Goal: Navigation & Orientation: Find specific page/section

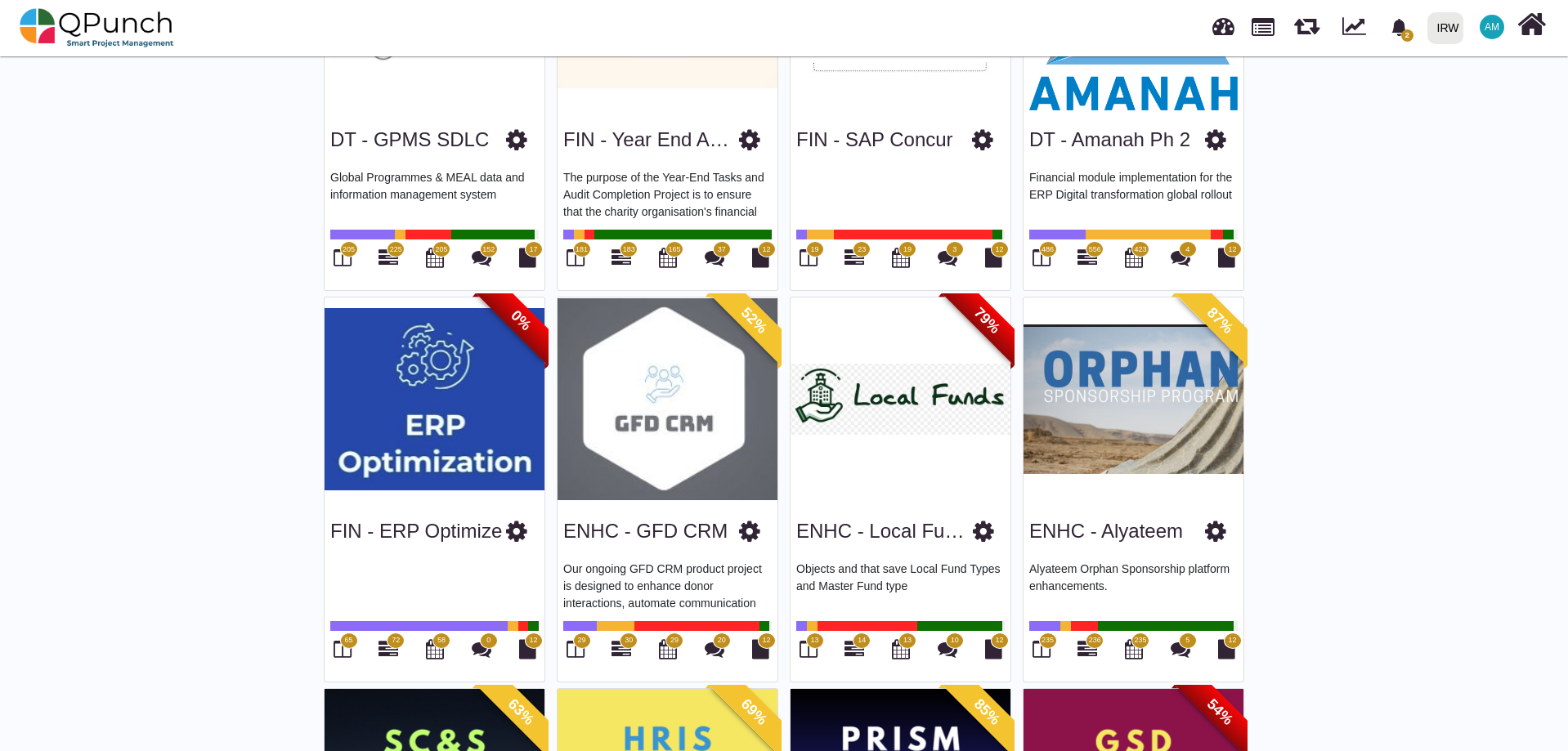
scroll to position [654, 0]
click at [633, 528] on link "ENHC - GFD CRM" at bounding box center [645, 531] width 165 height 22
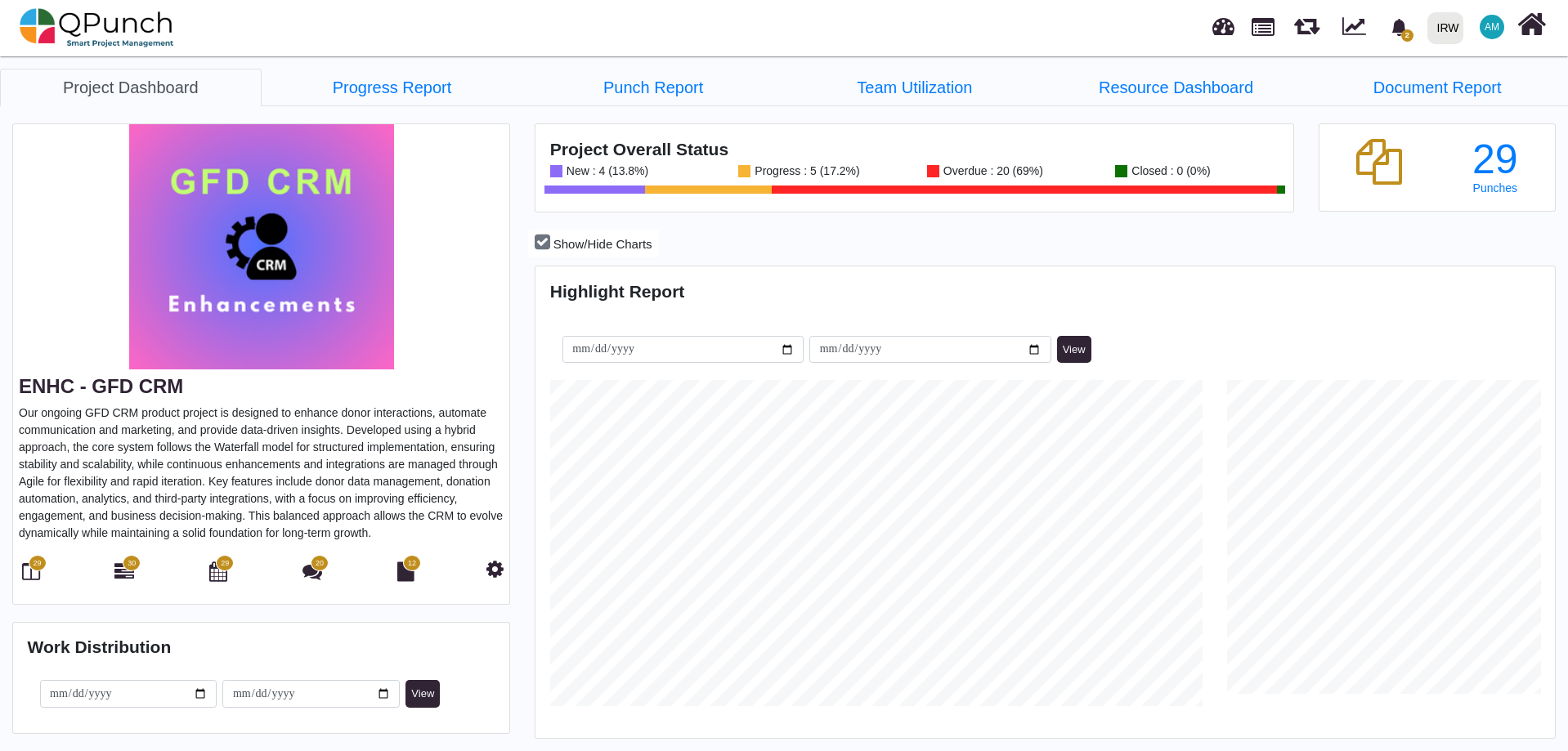
scroll to position [326, 338]
click at [25, 576] on icon at bounding box center [31, 571] width 18 height 20
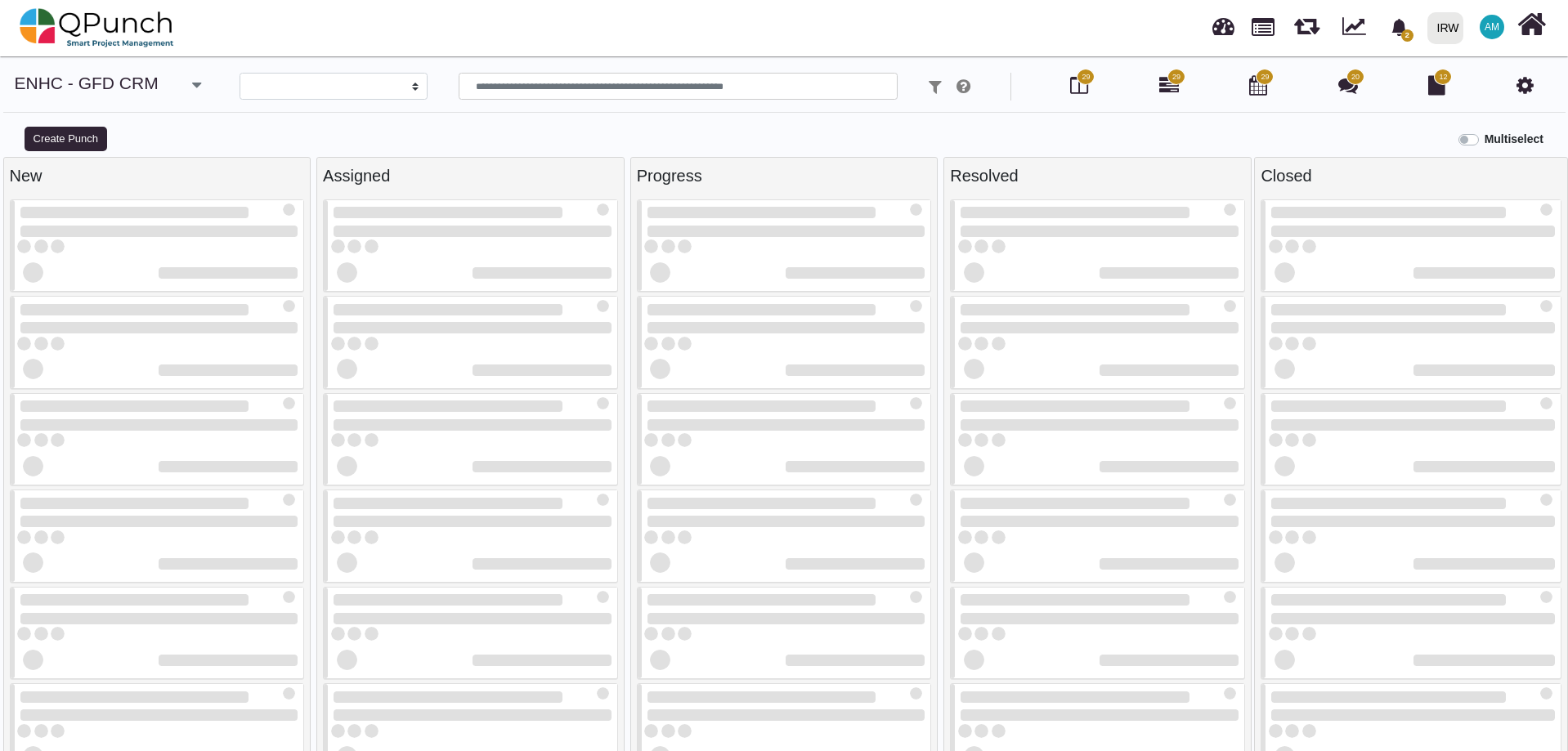
select select
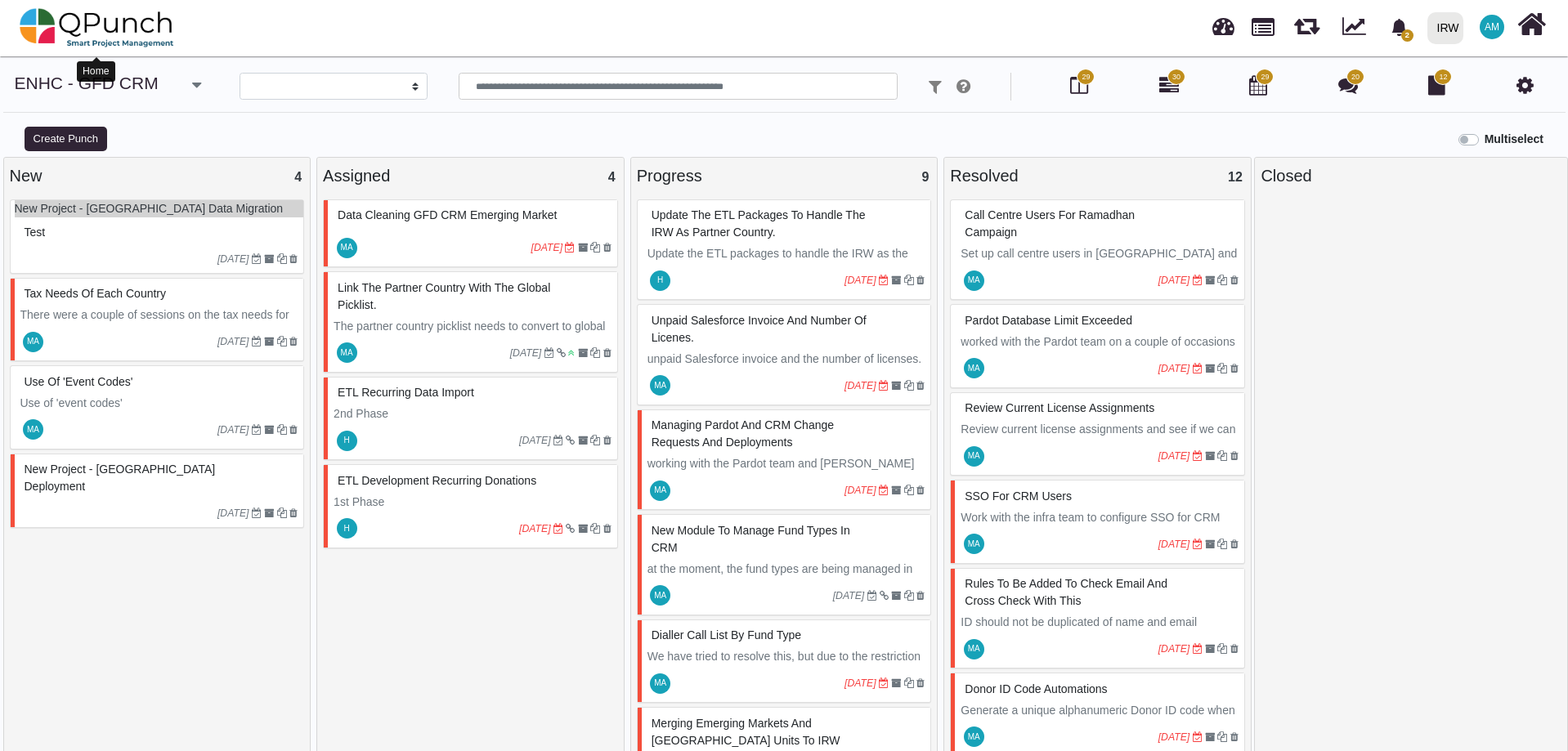
click at [99, 19] on img at bounding box center [97, 28] width 155 height 49
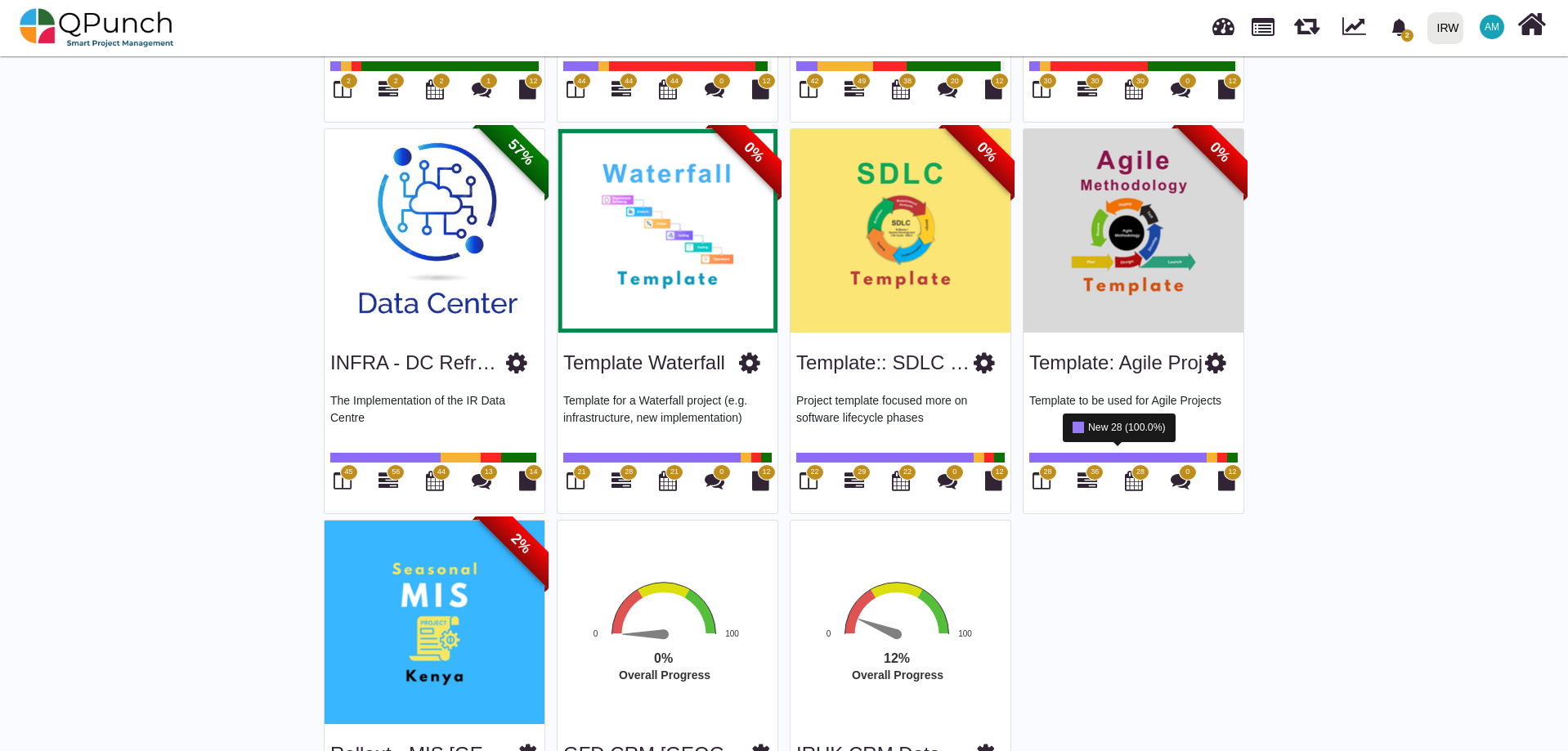
scroll to position [2698, 0]
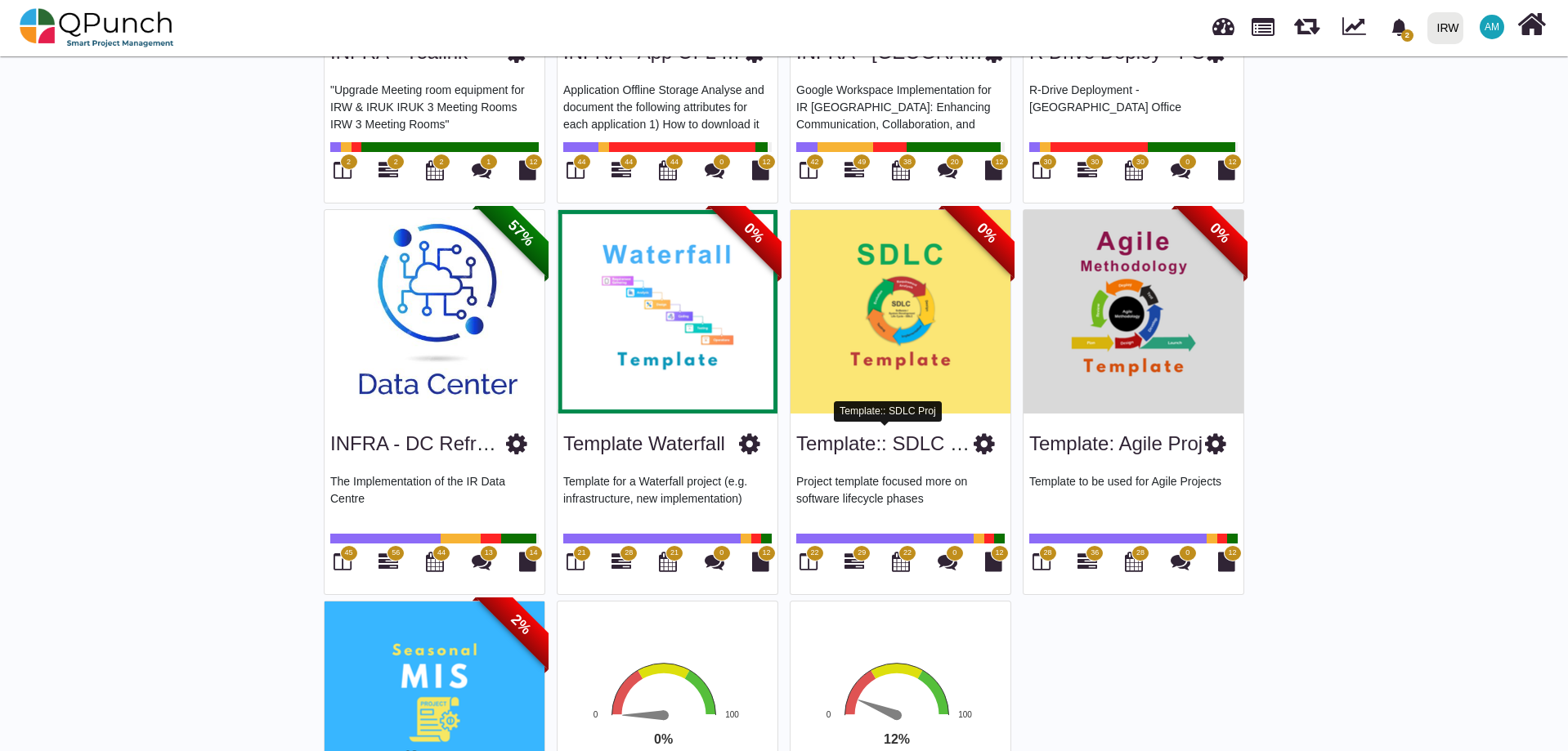
click at [882, 441] on link "Template:: SDLC Proj" at bounding box center [890, 443] width 189 height 22
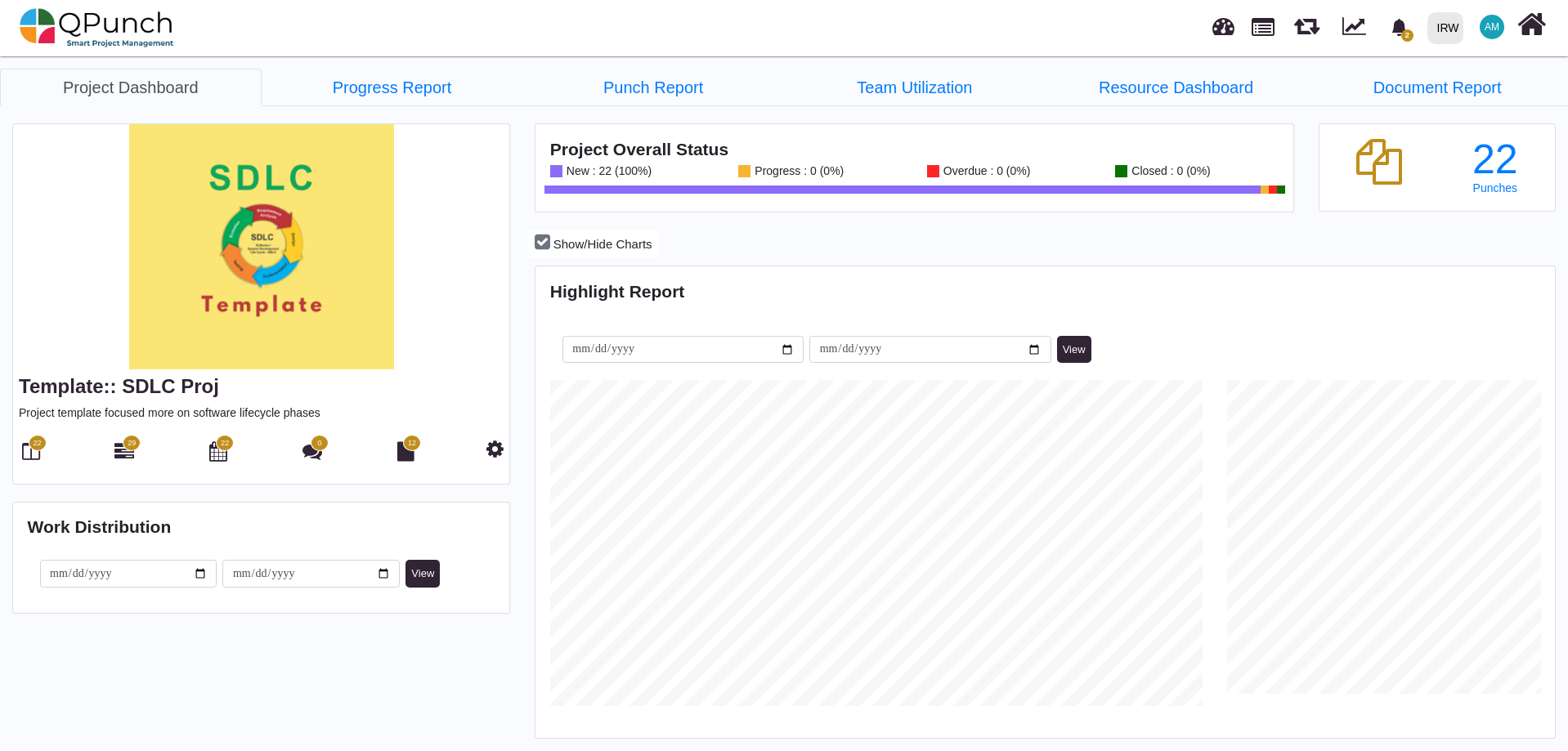
scroll to position [326, 338]
click at [28, 456] on icon at bounding box center [31, 451] width 18 height 20
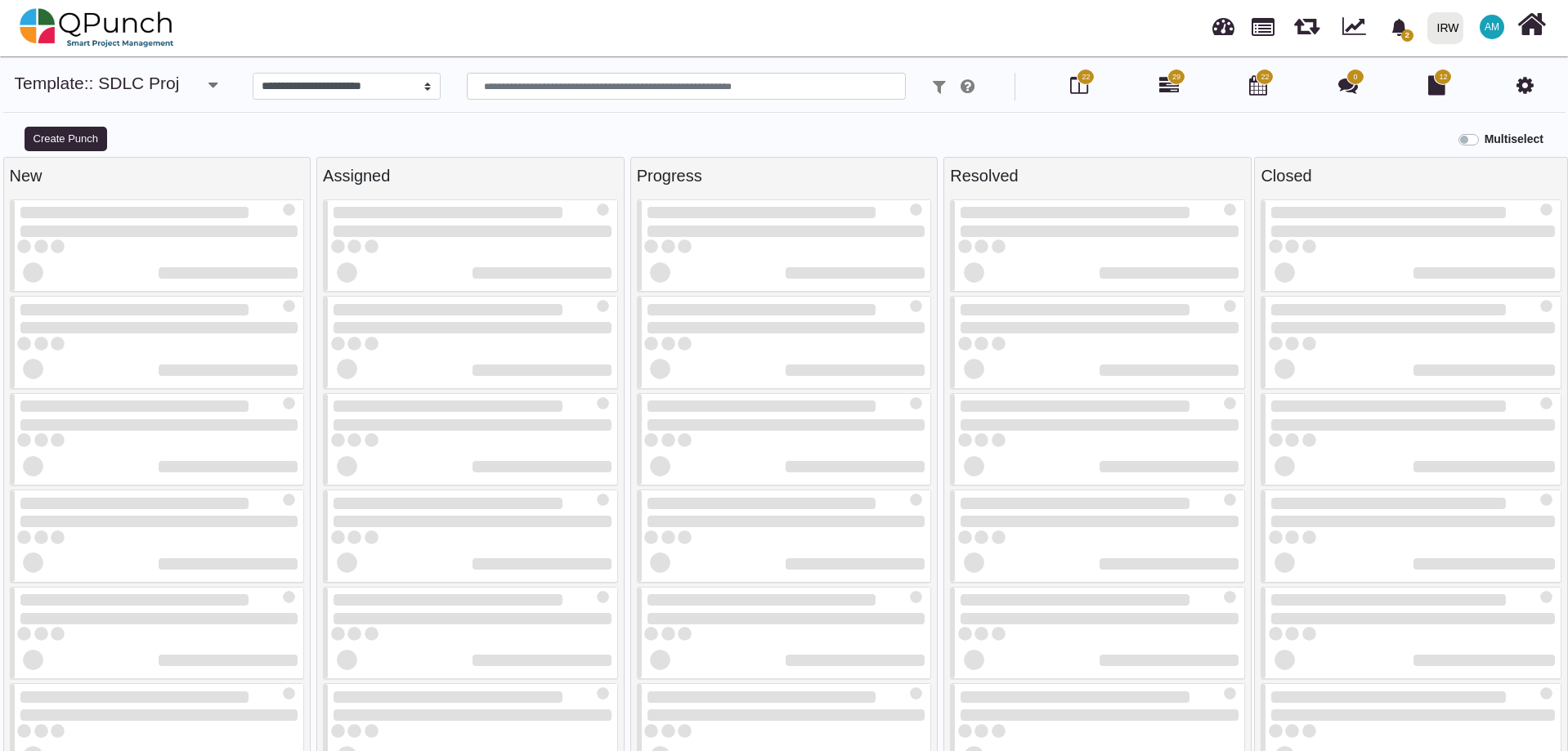
select select
